Goal: Information Seeking & Learning: Understand process/instructions

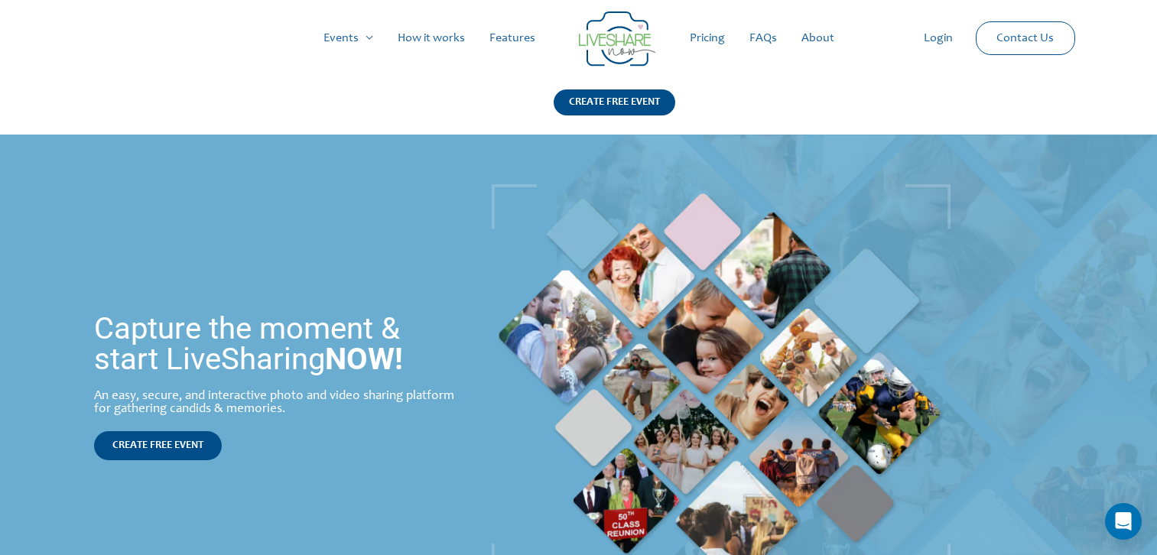
click at [441, 37] on link "How it works" at bounding box center [431, 38] width 92 height 49
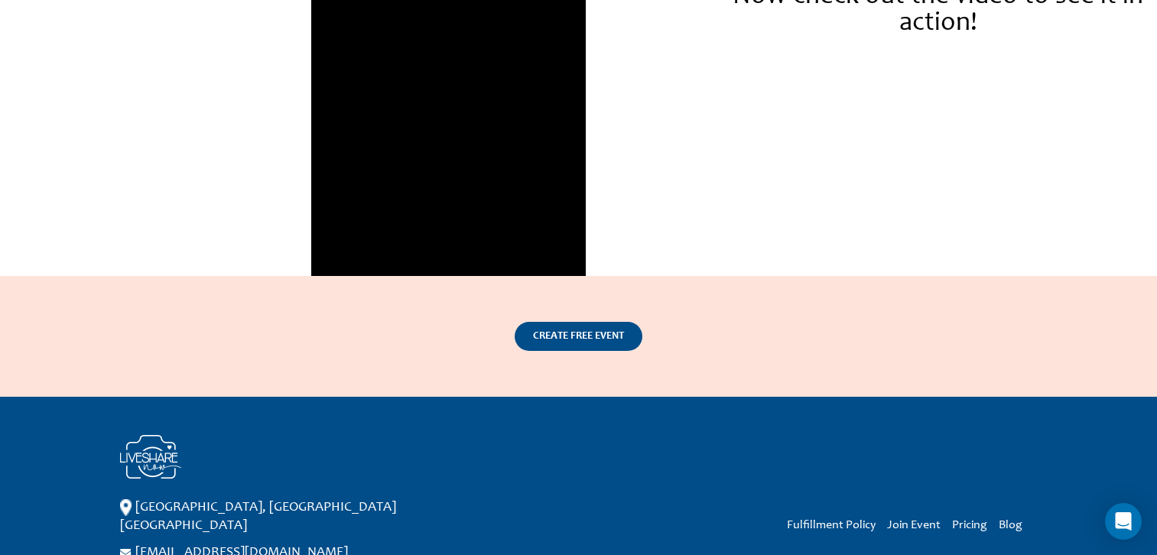
scroll to position [2477, 0]
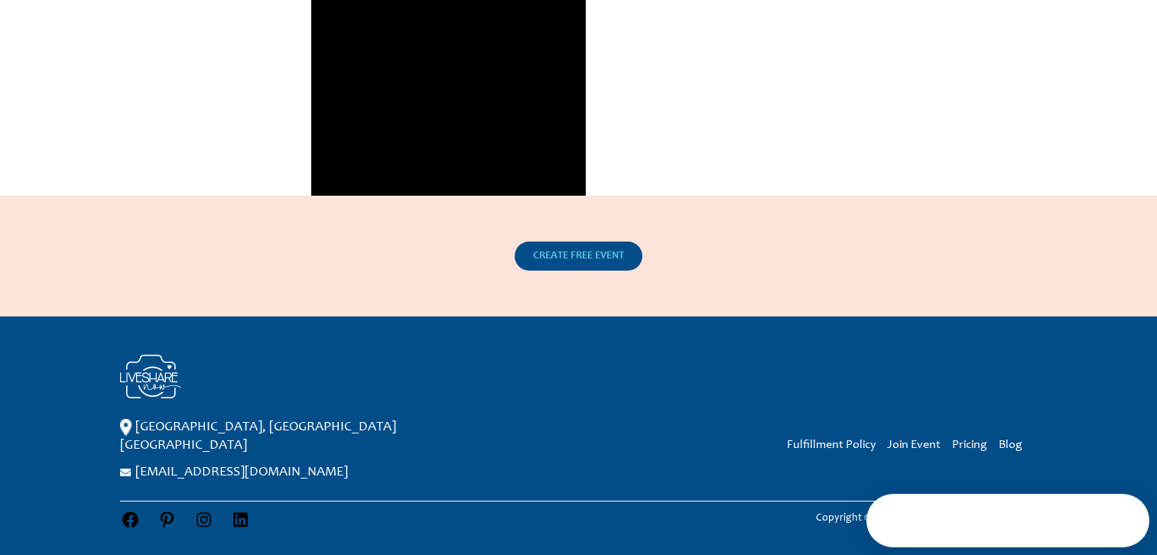
click at [563, 261] on span "CREATE FREE EVENT" at bounding box center [578, 256] width 91 height 11
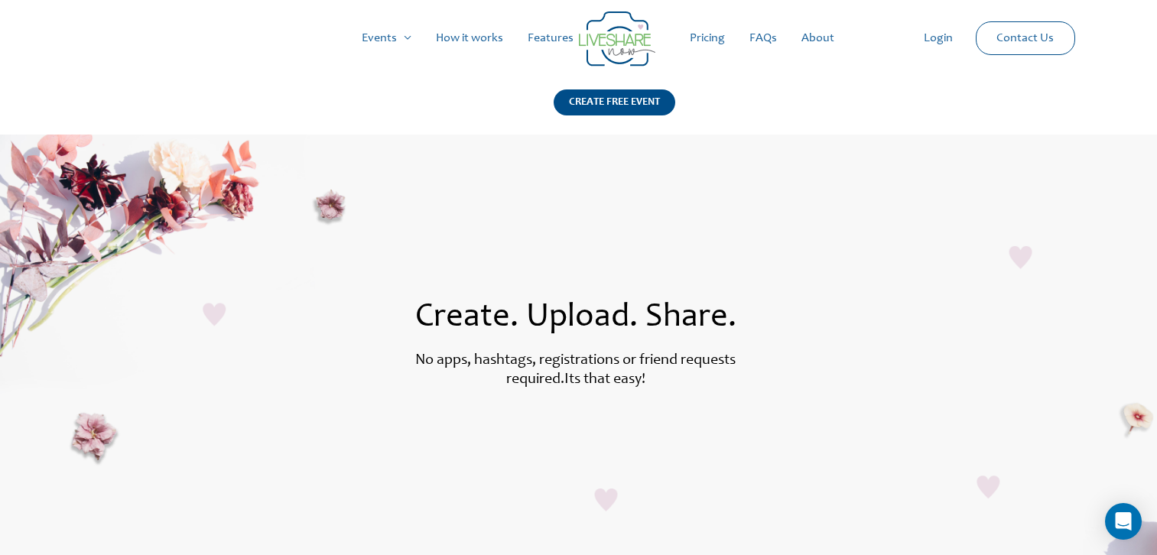
click at [706, 40] on link "Pricing" at bounding box center [707, 38] width 60 height 49
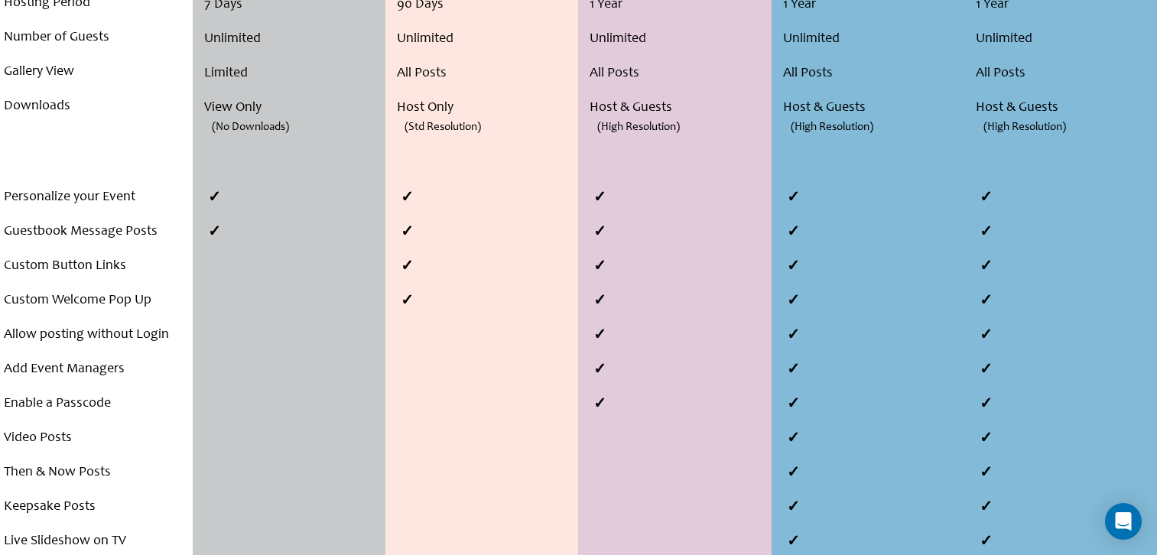
scroll to position [648, 0]
